Goal: Navigation & Orientation: Go to known website

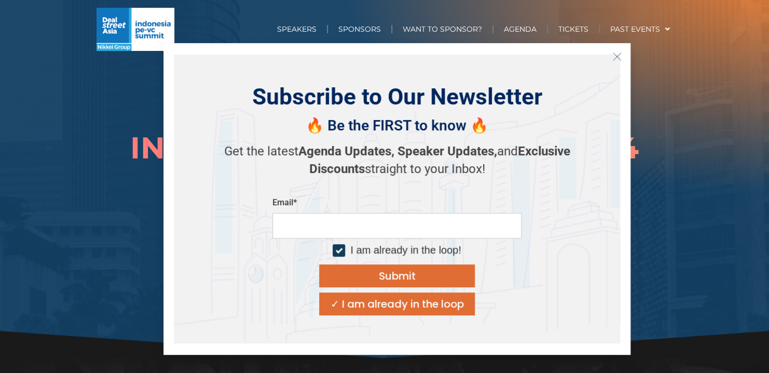
click at [617, 58] on icon "Close" at bounding box center [617, 56] width 9 height 9
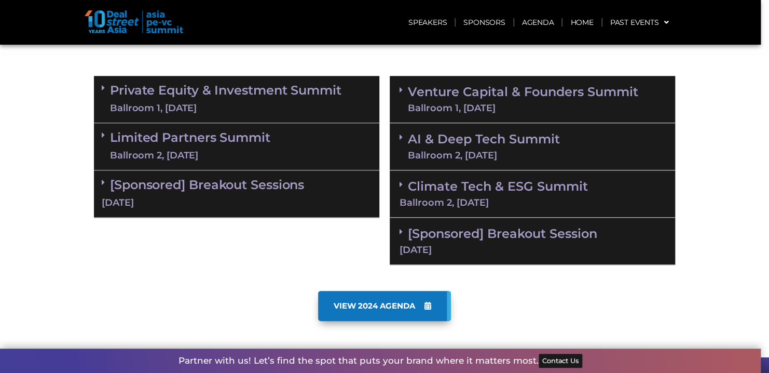
scroll to position [519, 0]
